Goal: Task Accomplishment & Management: Manage account settings

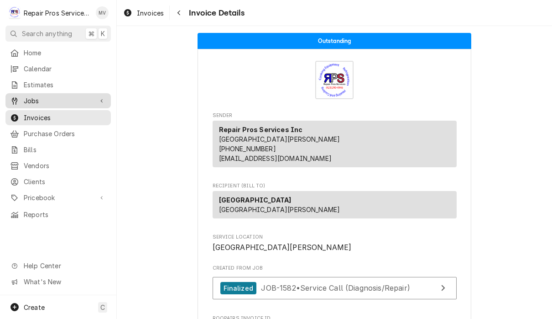
click at [38, 96] on span "Jobs" at bounding box center [58, 101] width 69 height 10
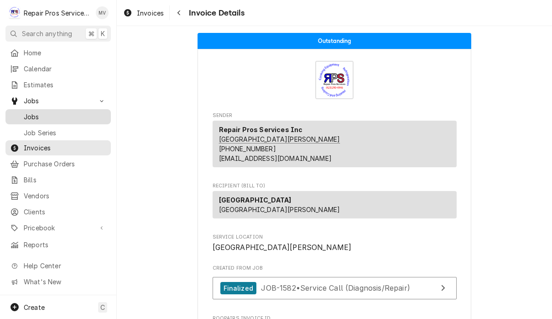
click at [50, 113] on span "Jobs" at bounding box center [65, 117] width 83 height 10
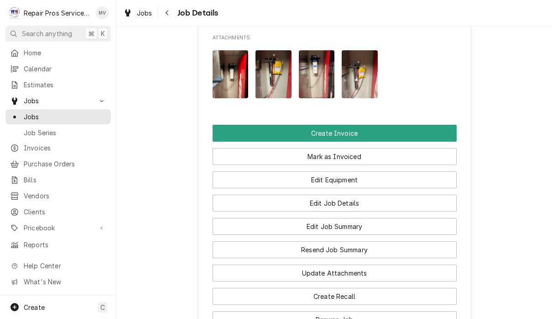
scroll to position [642, 0]
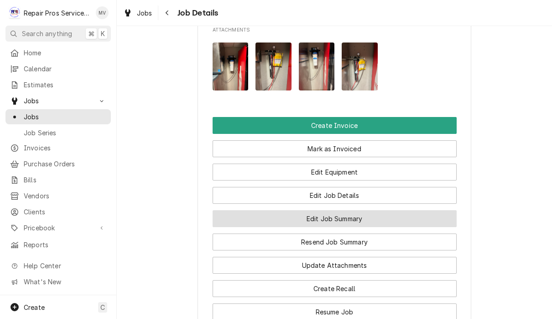
click at [374, 210] on button "Edit Job Summary" at bounding box center [335, 218] width 244 height 17
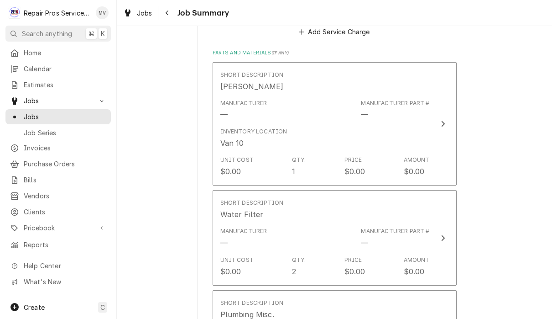
scroll to position [890, 0]
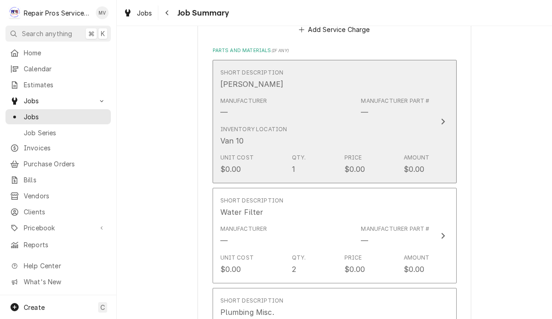
click at [440, 127] on button "Short Description Butyl Caulk Manufacturer — Manufacturer Part # — Inventory Lo…" at bounding box center [335, 122] width 244 height 124
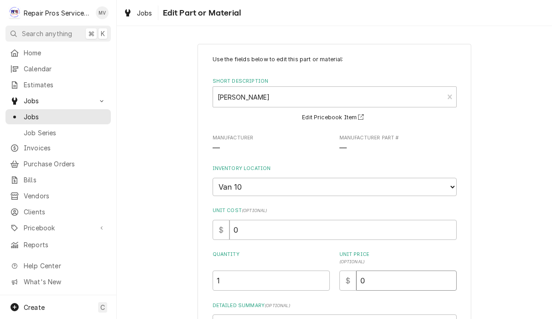
click at [421, 279] on input "0" at bounding box center [406, 280] width 100 height 20
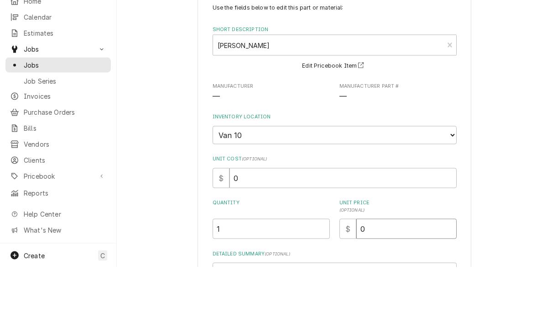
type textarea "x"
type input "3"
type textarea "x"
type input "30"
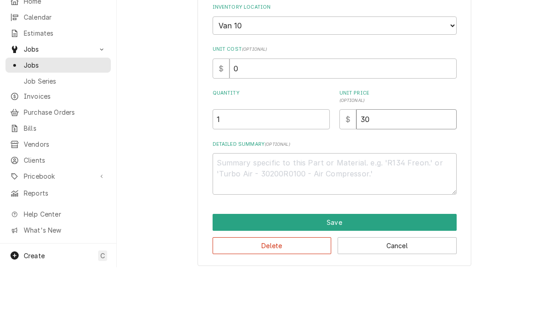
scroll to position [109, 0]
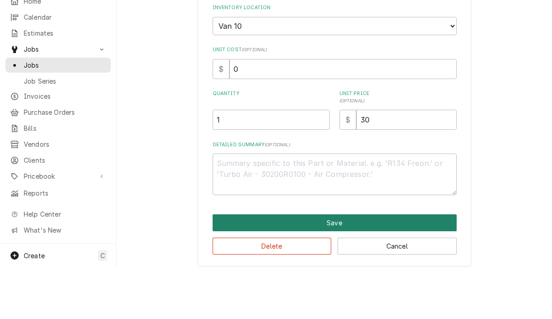
click at [415, 266] on button "Save" at bounding box center [335, 274] width 244 height 17
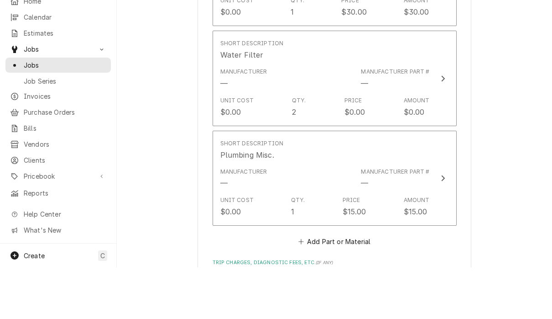
scroll to position [1001, 0]
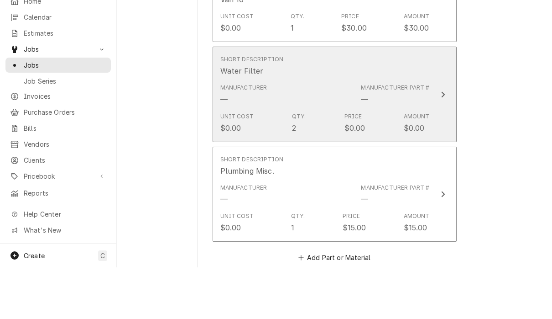
click at [448, 141] on div "Update Line Item" at bounding box center [443, 146] width 12 height 11
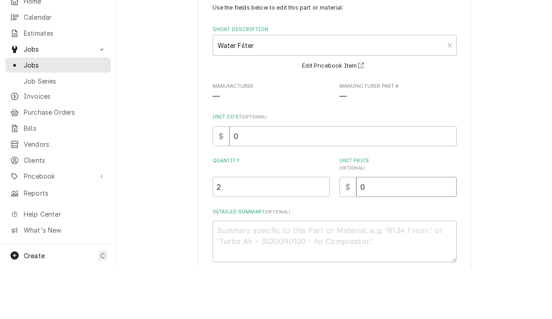
click at [387, 228] on input "0" at bounding box center [406, 238] width 100 height 20
type textarea "x"
type input "4"
type textarea "x"
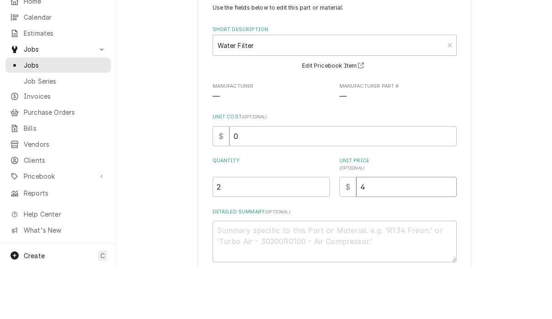
type input "45"
type textarea "x"
type input "457"
type textarea "x"
type input "457.6"
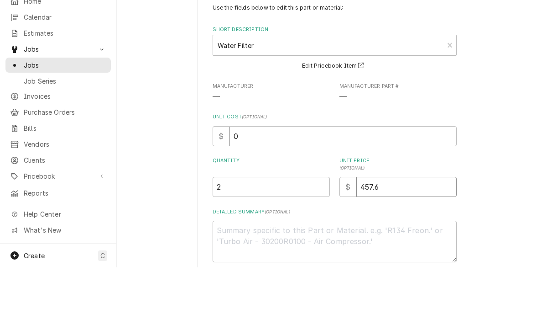
type textarea "x"
type input "457.62"
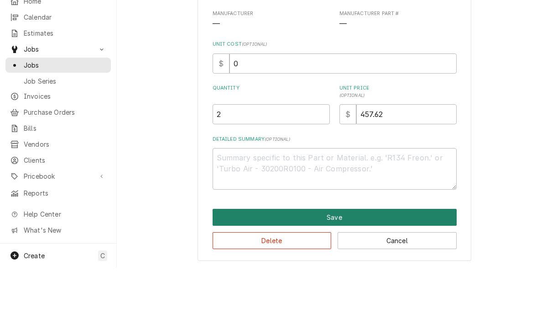
click at [359, 260] on button "Save" at bounding box center [335, 268] width 244 height 17
type textarea "x"
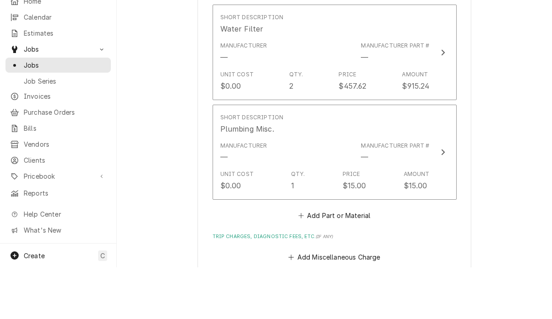
scroll to position [1022, 0]
click at [356, 260] on button "Add Part or Material" at bounding box center [334, 266] width 75 height 13
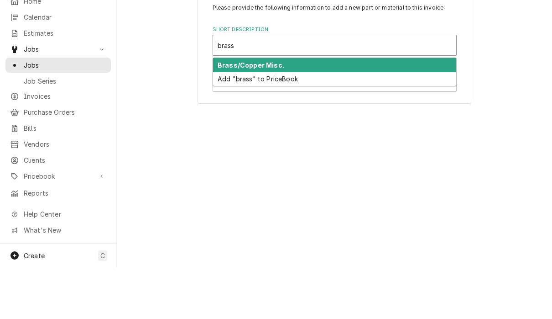
click at [312, 110] on div "Brass/Copper Misc." at bounding box center [334, 117] width 243 height 14
type input "brass"
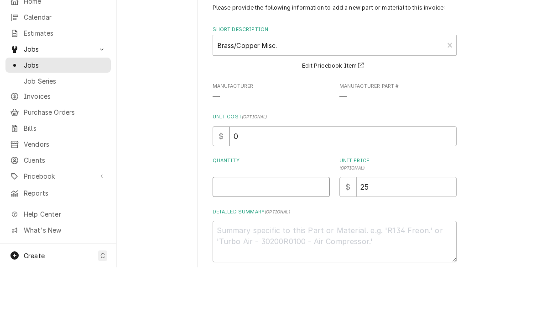
click at [273, 228] on input "Quantity" at bounding box center [271, 238] width 117 height 20
type textarea "x"
type input "1"
click at [390, 228] on input "25" at bounding box center [406, 238] width 100 height 20
type textarea "x"
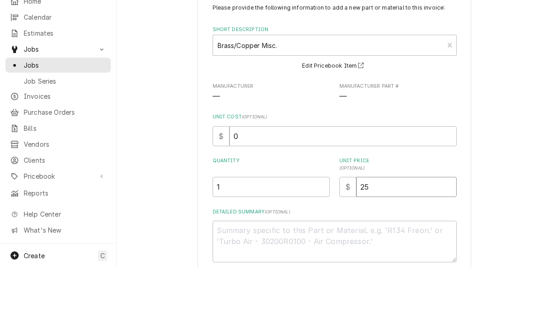
type input "2"
type textarea "x"
type input "3"
type textarea "x"
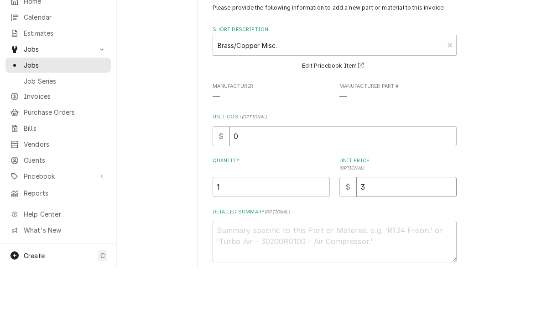
type input "35"
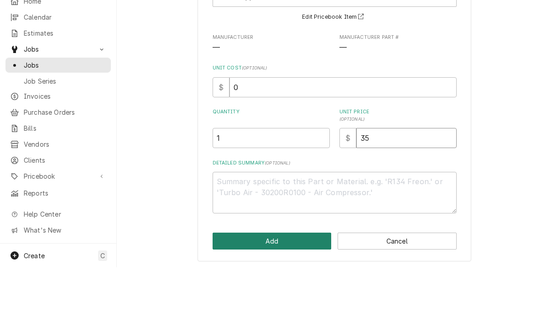
click at [306, 284] on button "Add" at bounding box center [272, 292] width 119 height 17
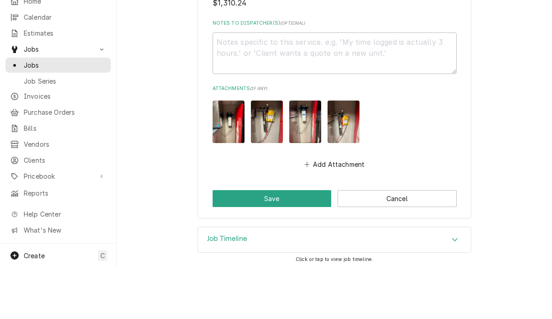
scroll to position [1447, 0]
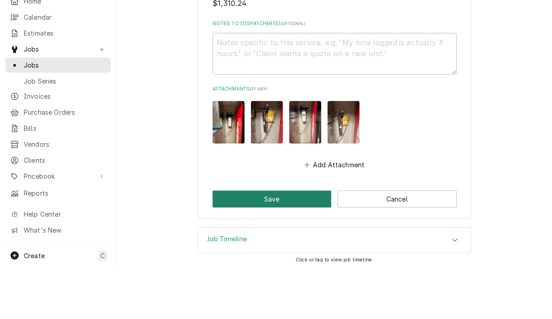
click at [298, 242] on button "Save" at bounding box center [272, 250] width 119 height 17
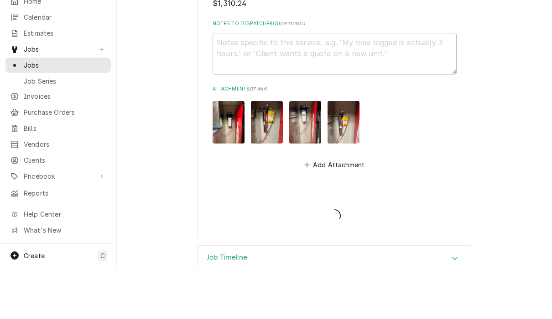
type textarea "x"
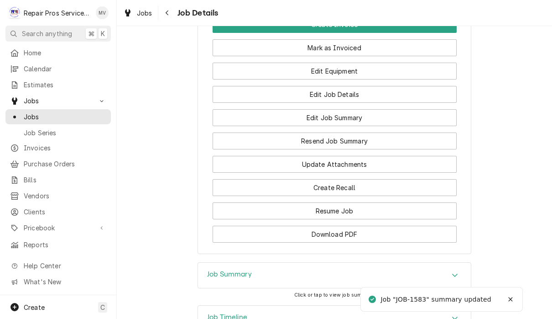
scroll to position [685, 0]
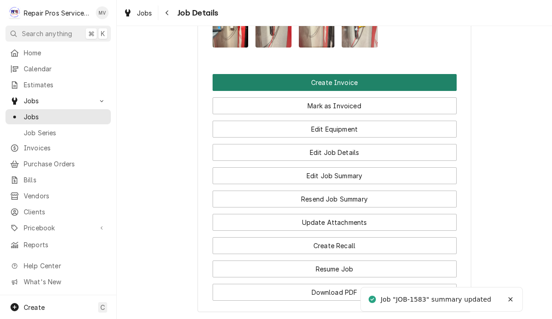
click at [362, 74] on button "Create Invoice" at bounding box center [335, 82] width 244 height 17
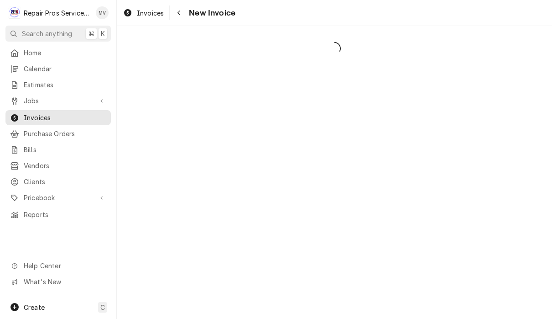
click at [366, 59] on div "Dynamic Content Wrapper" at bounding box center [334, 172] width 435 height 293
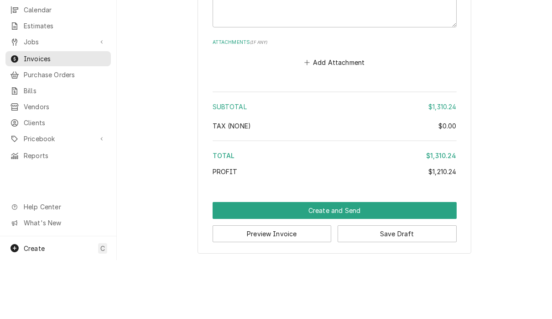
scroll to position [0, 0]
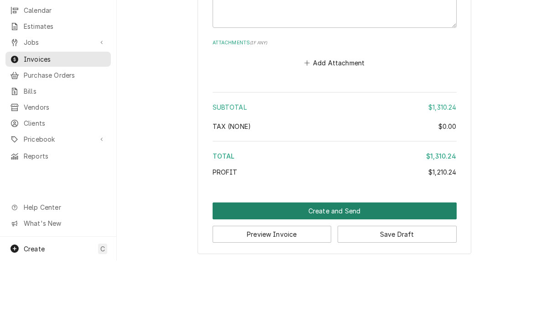
click at [336, 261] on button "Create and Send" at bounding box center [335, 269] width 244 height 17
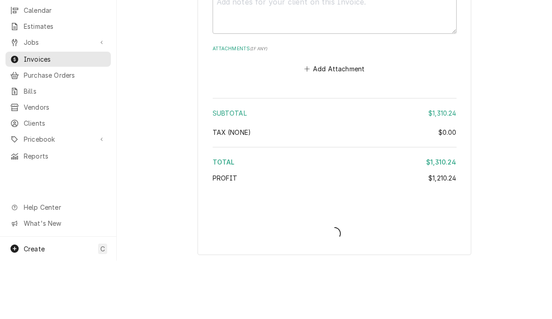
type textarea "x"
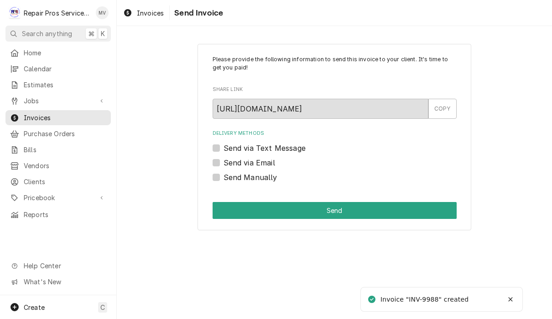
click at [274, 177] on label "Send Manually" at bounding box center [251, 177] width 54 height 11
click at [274, 177] on input "Send Manually" at bounding box center [346, 182] width 244 height 20
checkbox input "true"
click at [350, 212] on button "Send" at bounding box center [335, 210] width 244 height 17
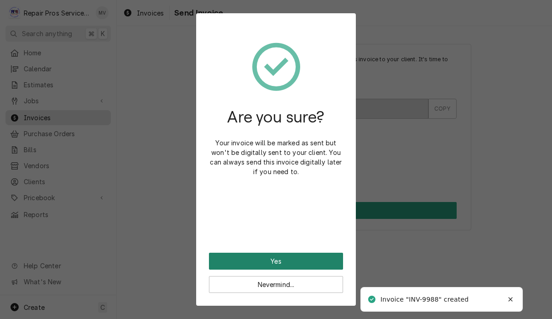
click at [306, 262] on button "Yes" at bounding box center [276, 260] width 134 height 17
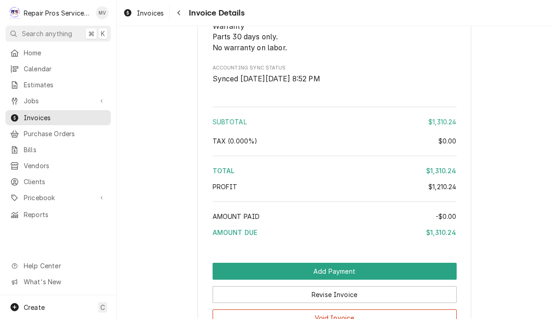
scroll to position [1865, 0]
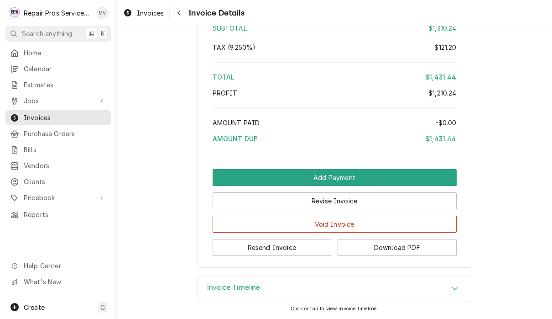
scroll to position [1962, 0]
click at [300, 251] on button "Resend Invoice" at bounding box center [272, 247] width 119 height 17
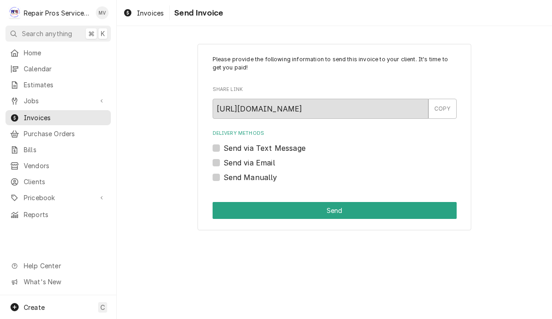
click at [272, 161] on label "Send via Email" at bounding box center [250, 162] width 52 height 11
click at [272, 161] on input "Send via Email" at bounding box center [346, 167] width 244 height 20
checkbox input "true"
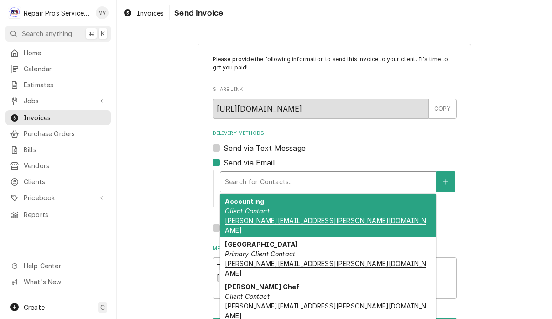
click at [319, 216] on span "cameron.kennedy@marriottchattanooga.com" at bounding box center [325, 225] width 201 height 18
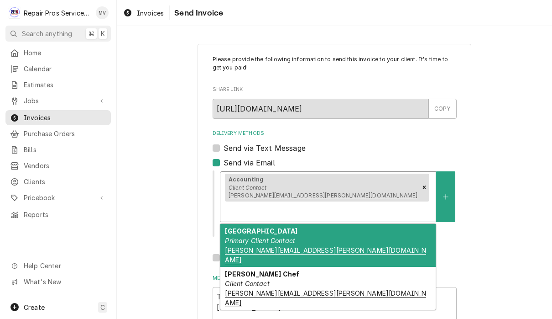
click at [330, 224] on div "Marriott Chattanooga Primary Client Contact jason.raynor@marriottchattanooga.com" at bounding box center [327, 245] width 215 height 43
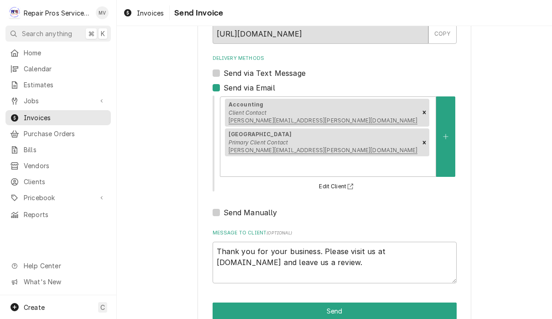
scroll to position [74, 0]
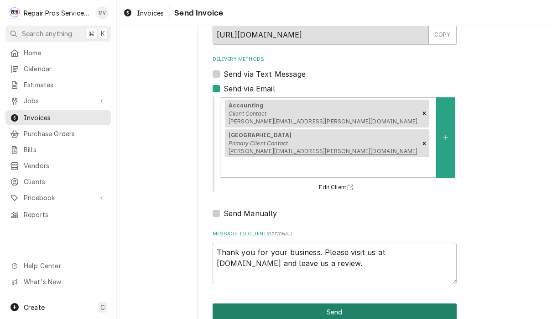
click at [393, 303] on button "Send" at bounding box center [335, 311] width 244 height 17
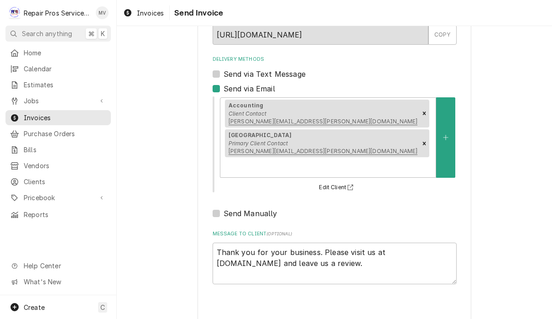
type textarea "x"
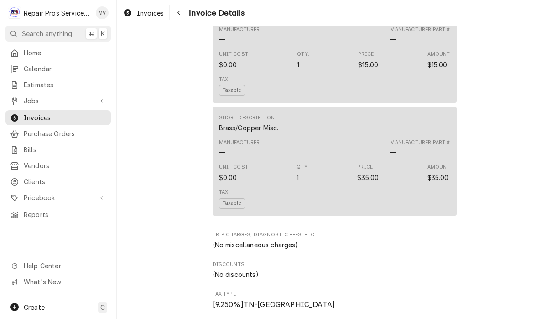
scroll to position [1450, 0]
